Goal: Task Accomplishment & Management: Manage account settings

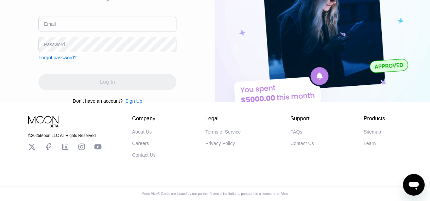
scroll to position [91, 0]
click at [131, 98] on div "Sign Up" at bounding box center [133, 100] width 17 height 5
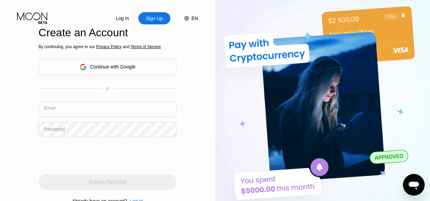
click at [82, 114] on input "text" at bounding box center [107, 109] width 138 height 15
type input "[EMAIL_ADDRESS][DOMAIN_NAME]"
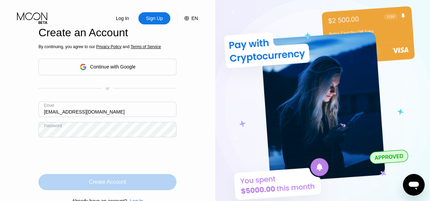
click at [84, 187] on div "Create Account" at bounding box center [107, 182] width 138 height 16
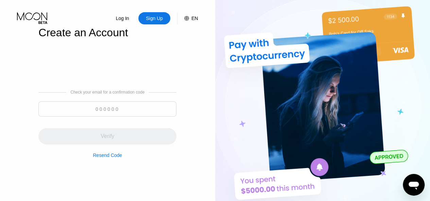
click at [130, 111] on input at bounding box center [107, 109] width 138 height 15
paste input "906985"
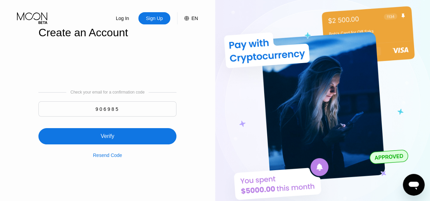
type input "906985"
click at [113, 140] on div "Verify" at bounding box center [108, 136] width 14 height 7
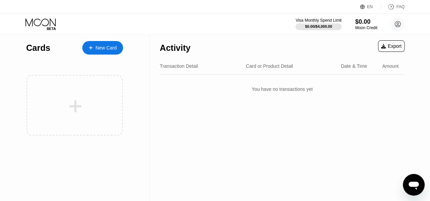
click at [185, 121] on div "Activity Export Transaction Detail Card or Product Detail Date & Time Amount Yo…" at bounding box center [281, 117] width 265 height 167
click at [105, 49] on div "New Card" at bounding box center [105, 48] width 21 height 6
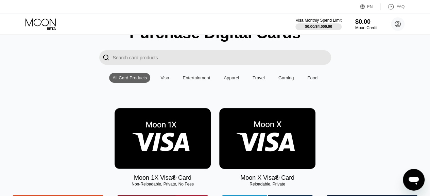
scroll to position [34, 0]
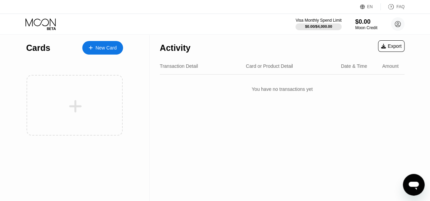
click at [186, 52] on div "Activity" at bounding box center [175, 48] width 31 height 10
click at [169, 49] on div "Activity" at bounding box center [175, 48] width 31 height 10
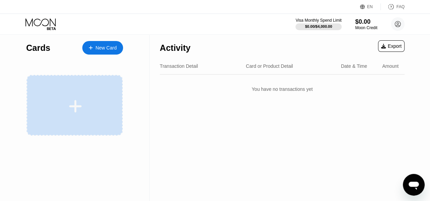
click at [101, 102] on div at bounding box center [75, 106] width 84 height 15
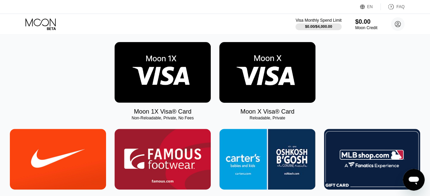
scroll to position [102, 0]
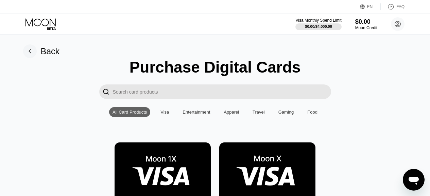
scroll to position [102, 0]
